Goal: Task Accomplishment & Management: Use online tool/utility

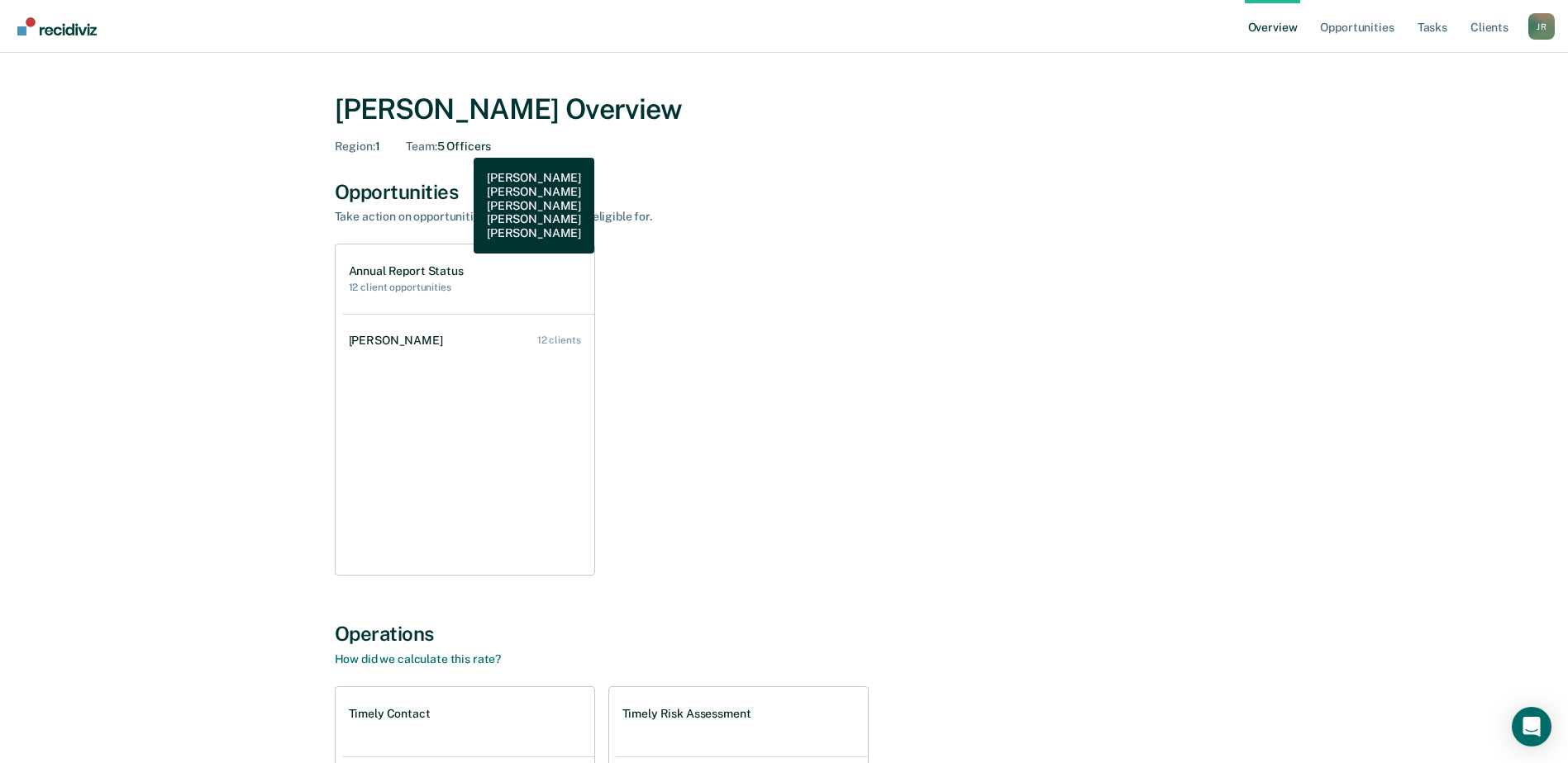
click at [462, 145] on div "Team : 5 Officers" at bounding box center [448, 146] width 86 height 14
click at [1490, 27] on link "Client s" at bounding box center [1489, 27] width 45 height 53
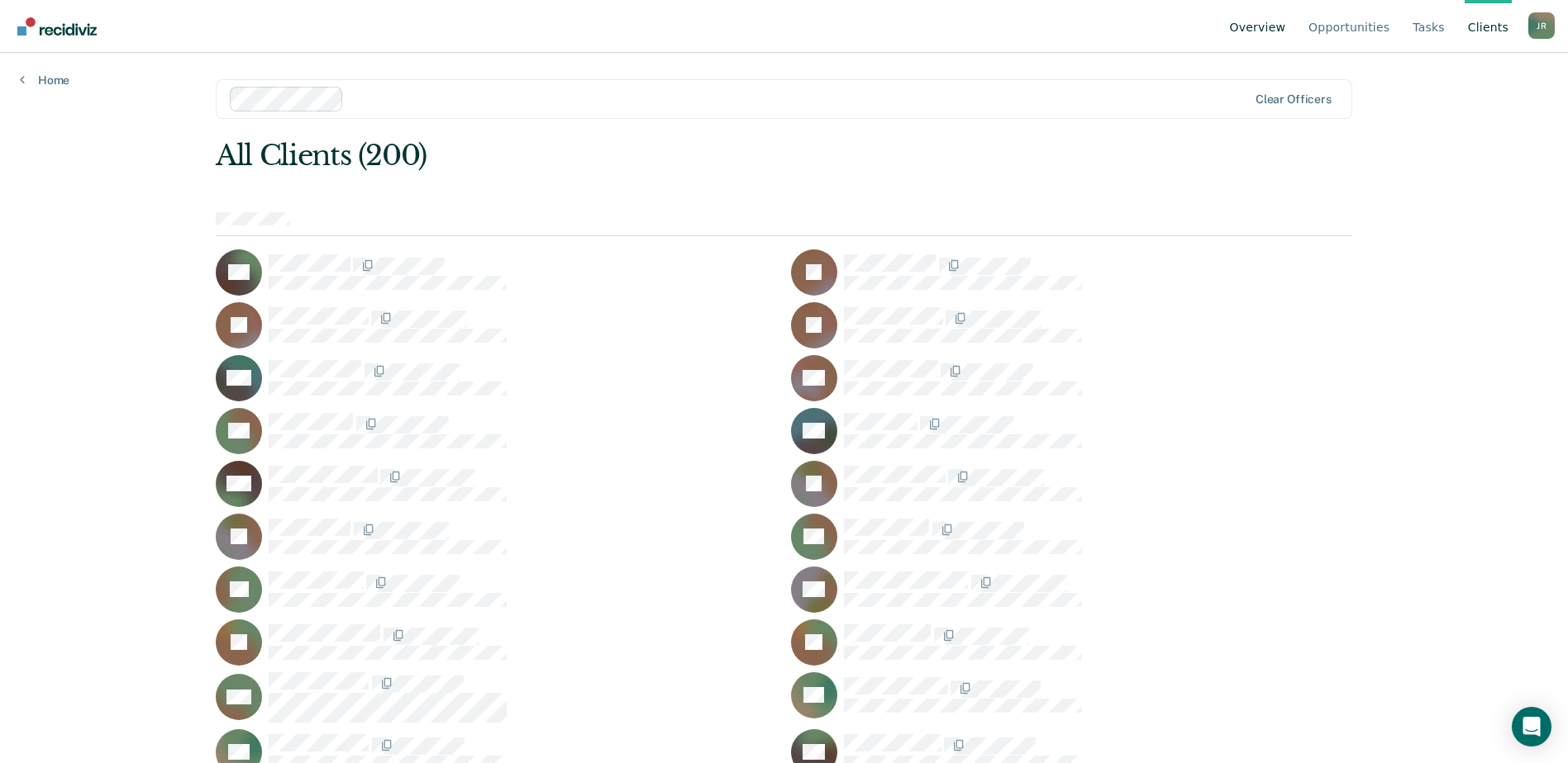
click at [1271, 24] on link "Overview" at bounding box center [1258, 27] width 63 height 53
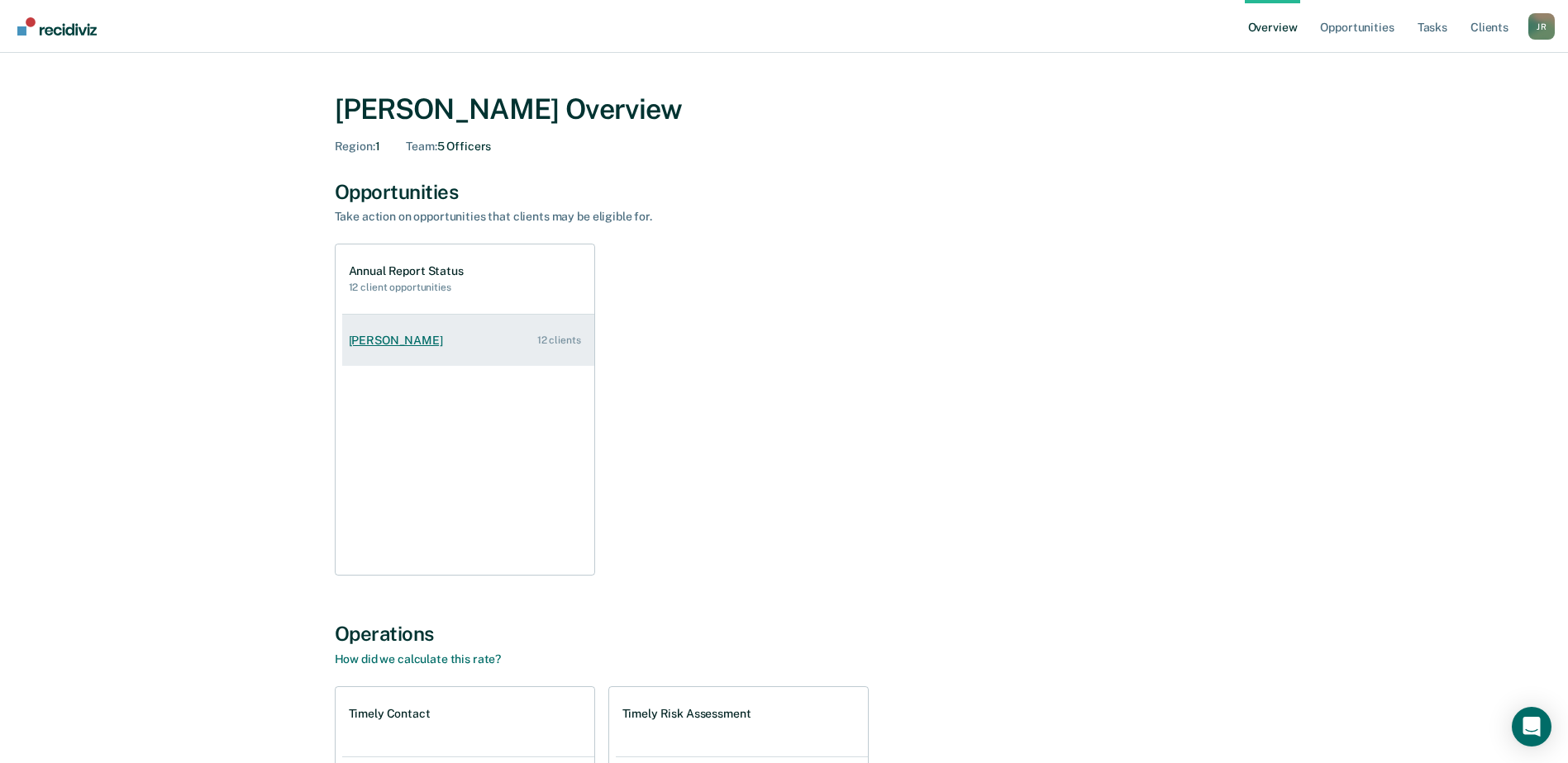
click at [389, 337] on div "[PERSON_NAME]" at bounding box center [399, 340] width 101 height 14
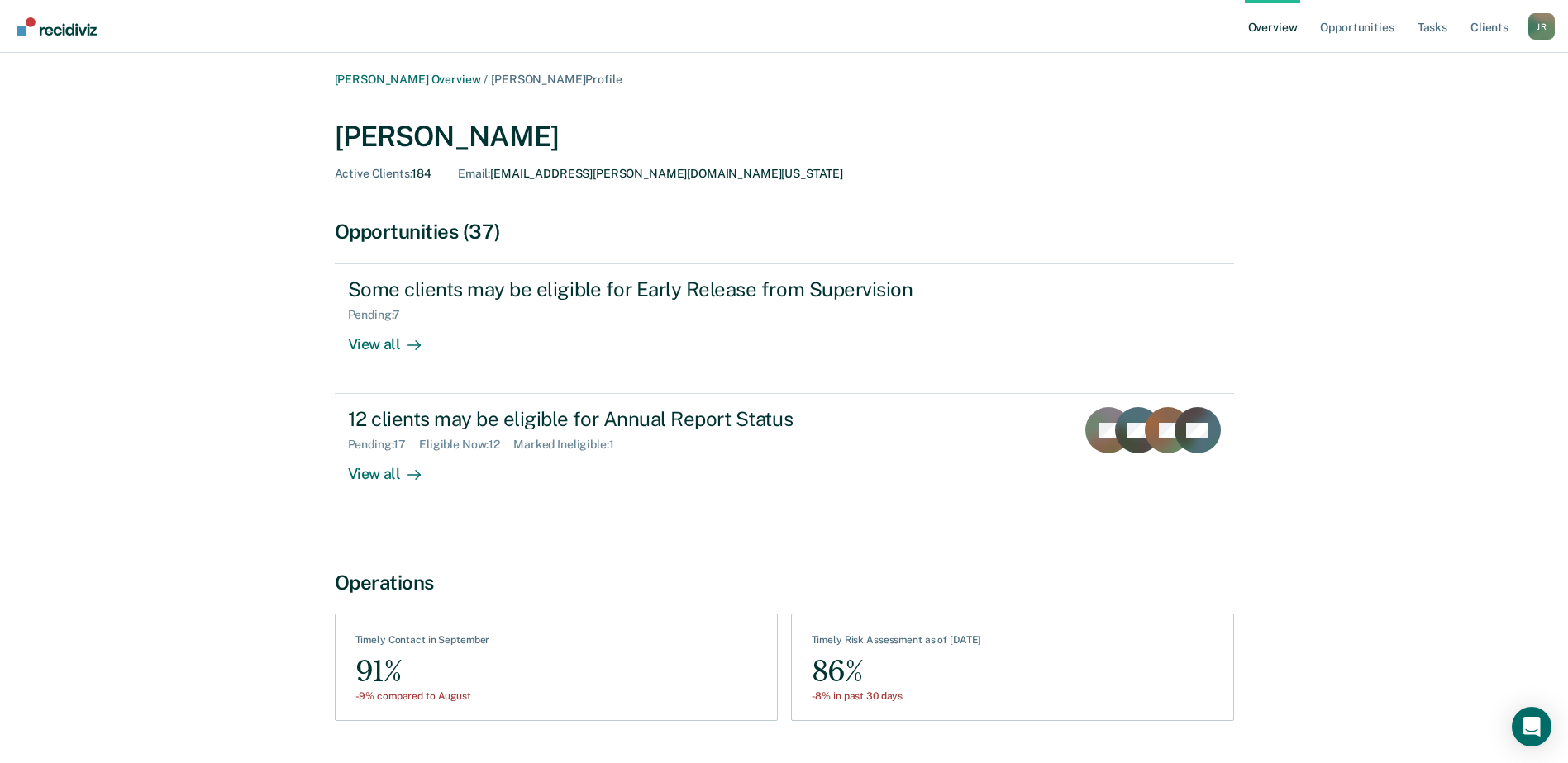
scroll to position [44, 0]
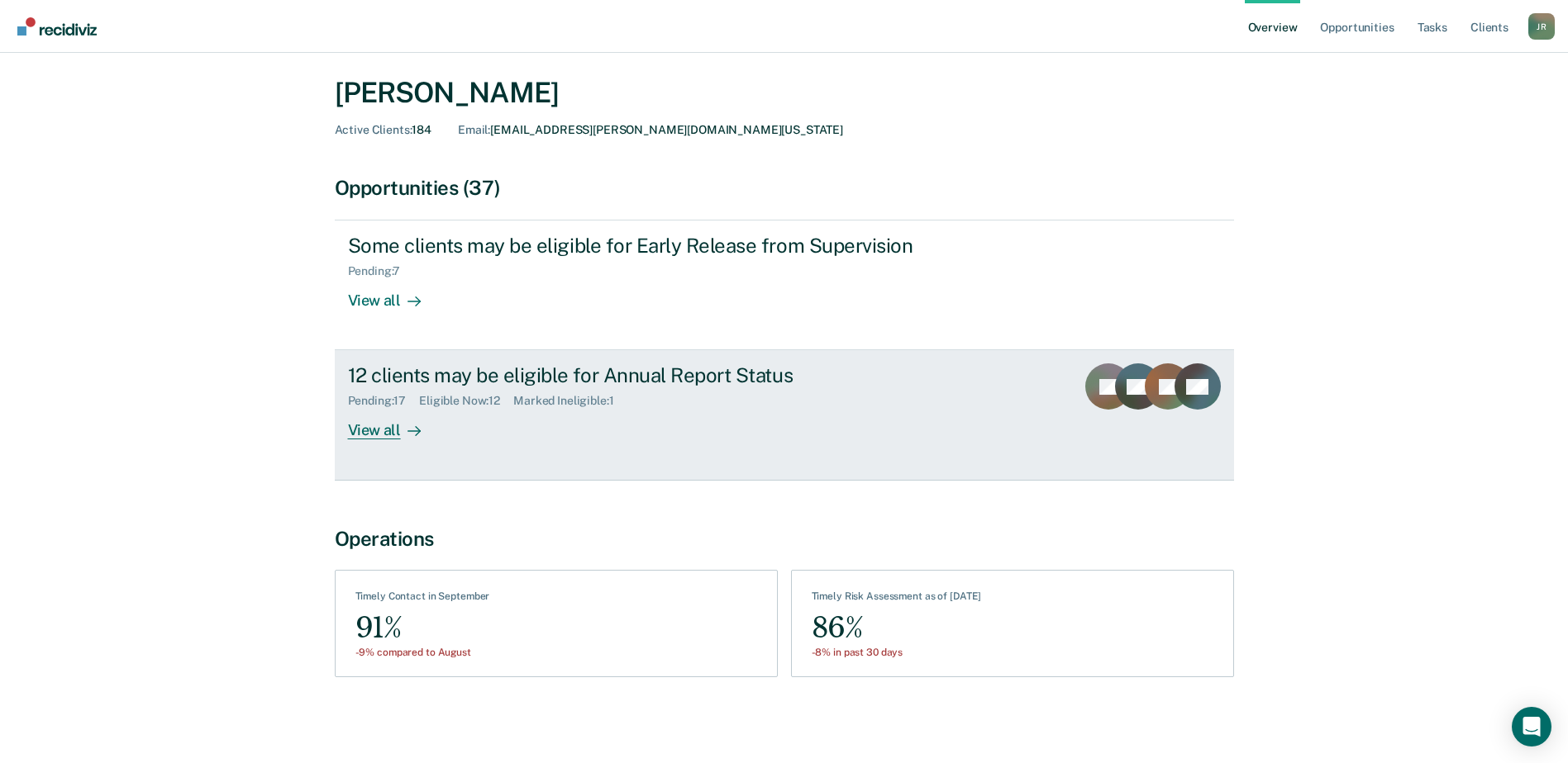
click at [453, 377] on div "12 clients may be eligible for Annual Report Status" at bounding box center [637, 375] width 580 height 24
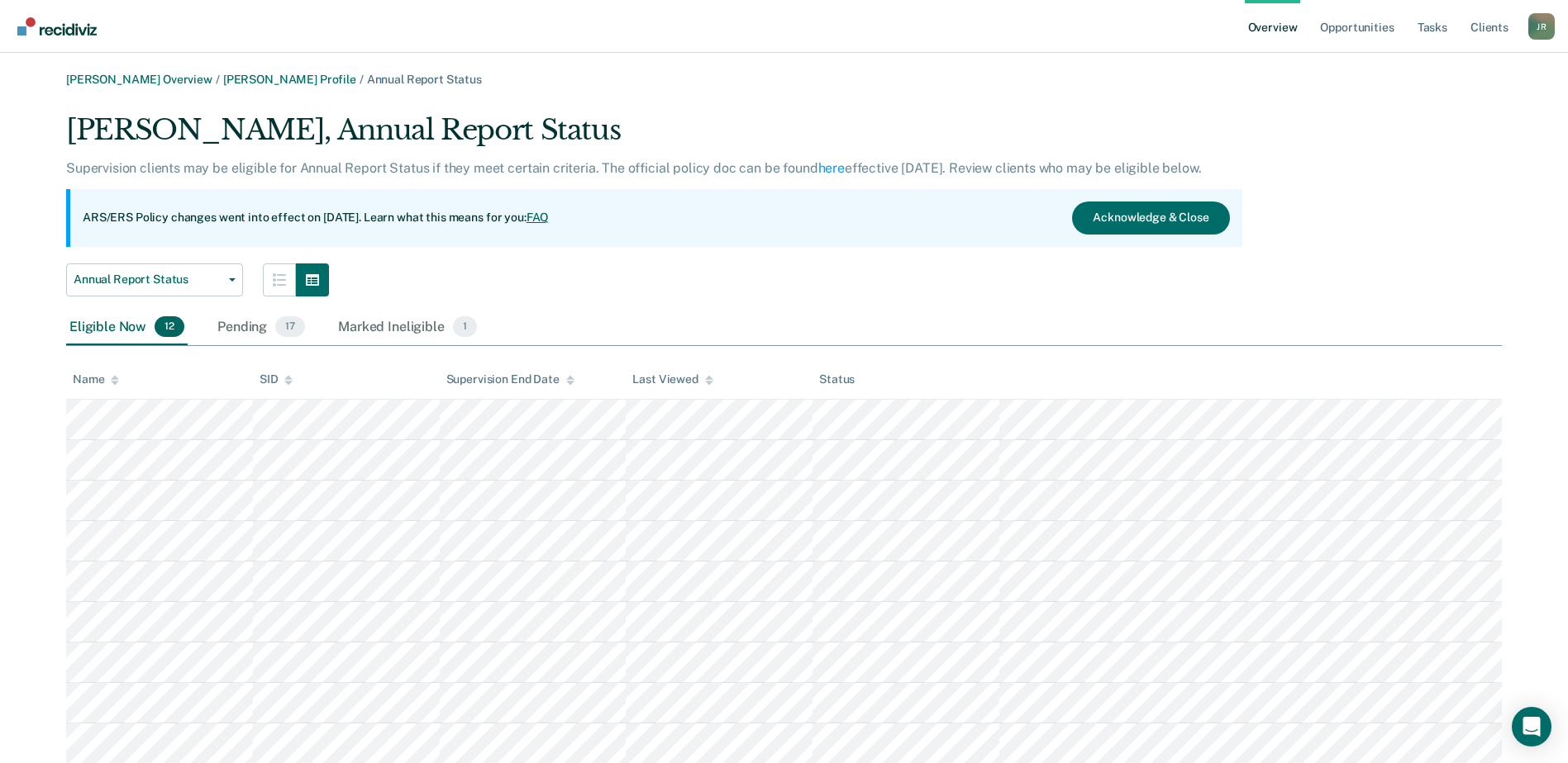
scroll to position [83, 0]
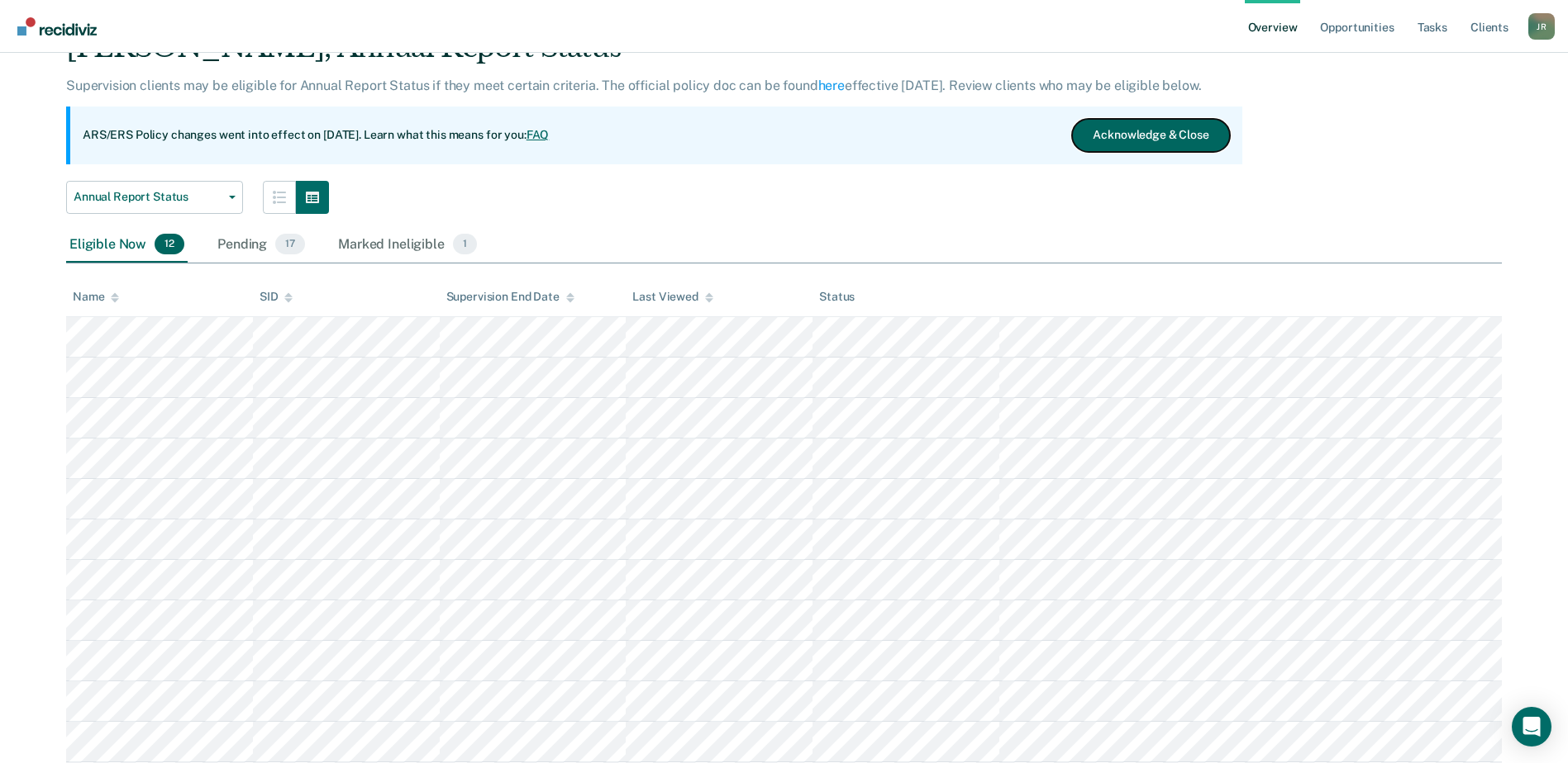
click at [1155, 137] on button "Acknowledge & Close" at bounding box center [1150, 135] width 157 height 33
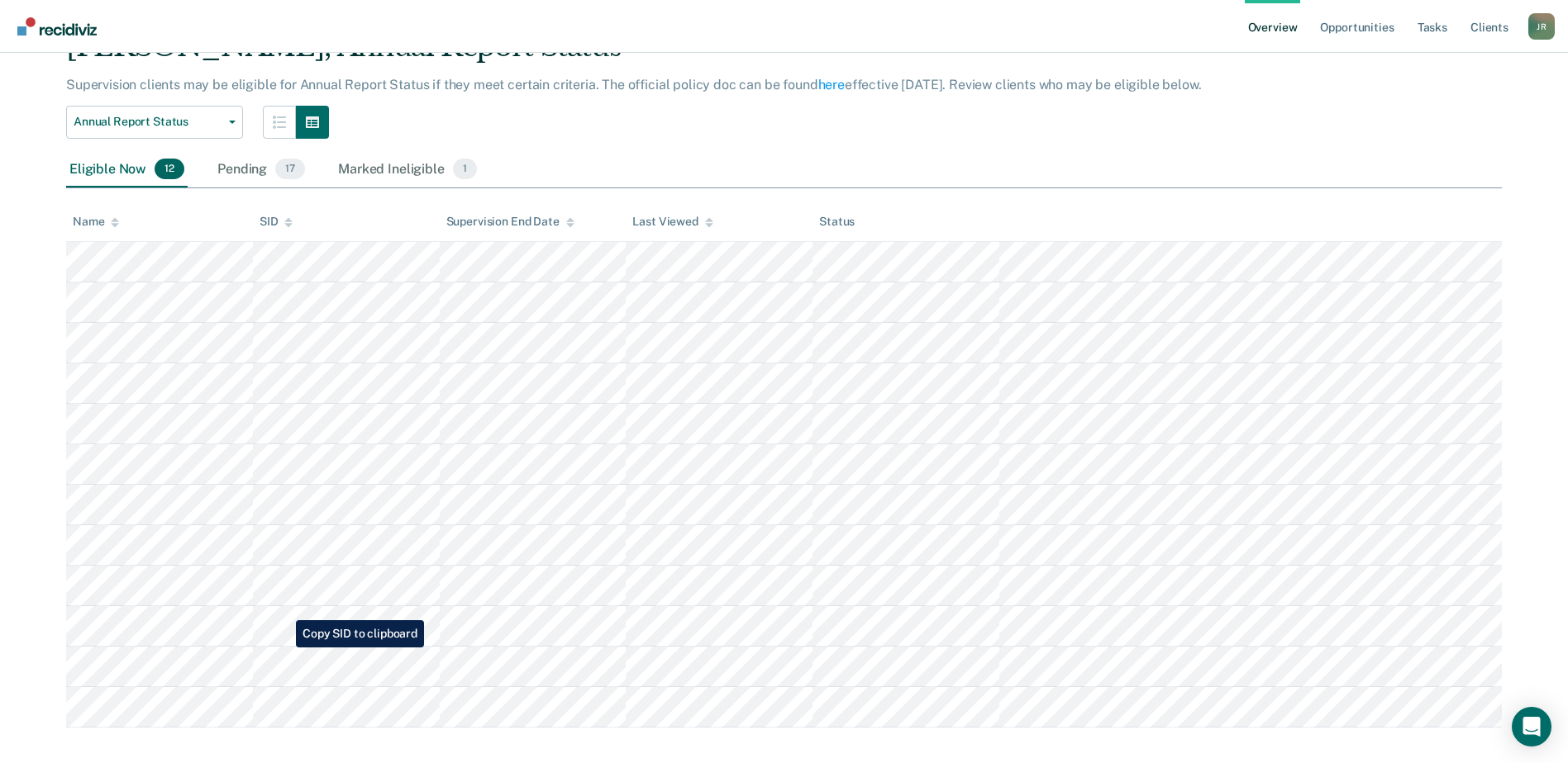
scroll to position [101, 0]
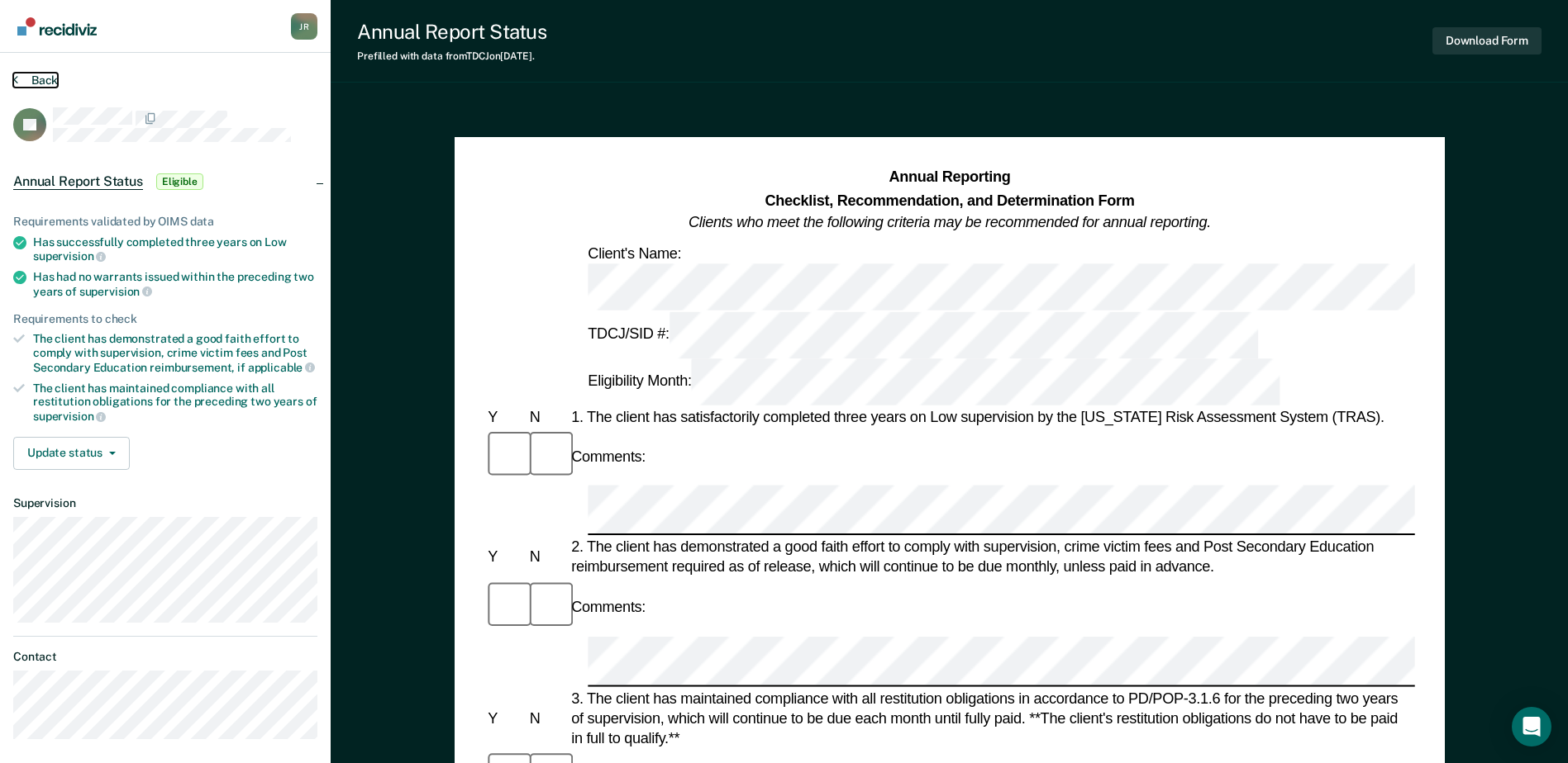
click at [38, 76] on button "Back" at bounding box center [35, 80] width 45 height 15
